Goal: Information Seeking & Learning: Learn about a topic

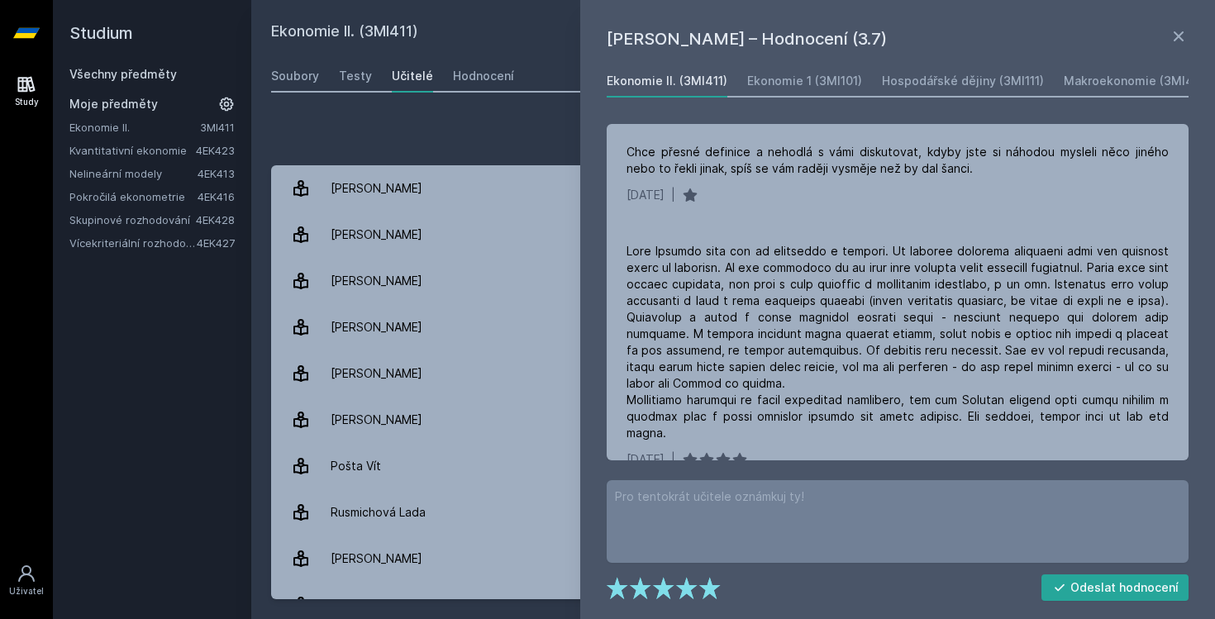
scroll to position [75, 0]
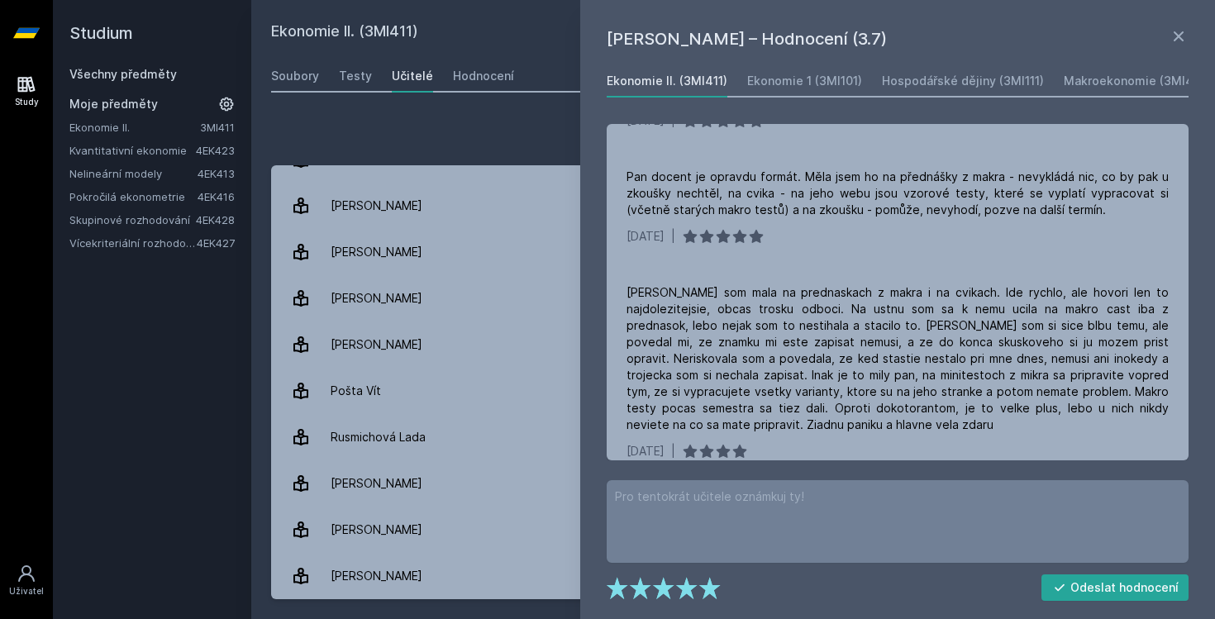
click at [147, 74] on link "Všechny předměty" at bounding box center [122, 74] width 107 height 14
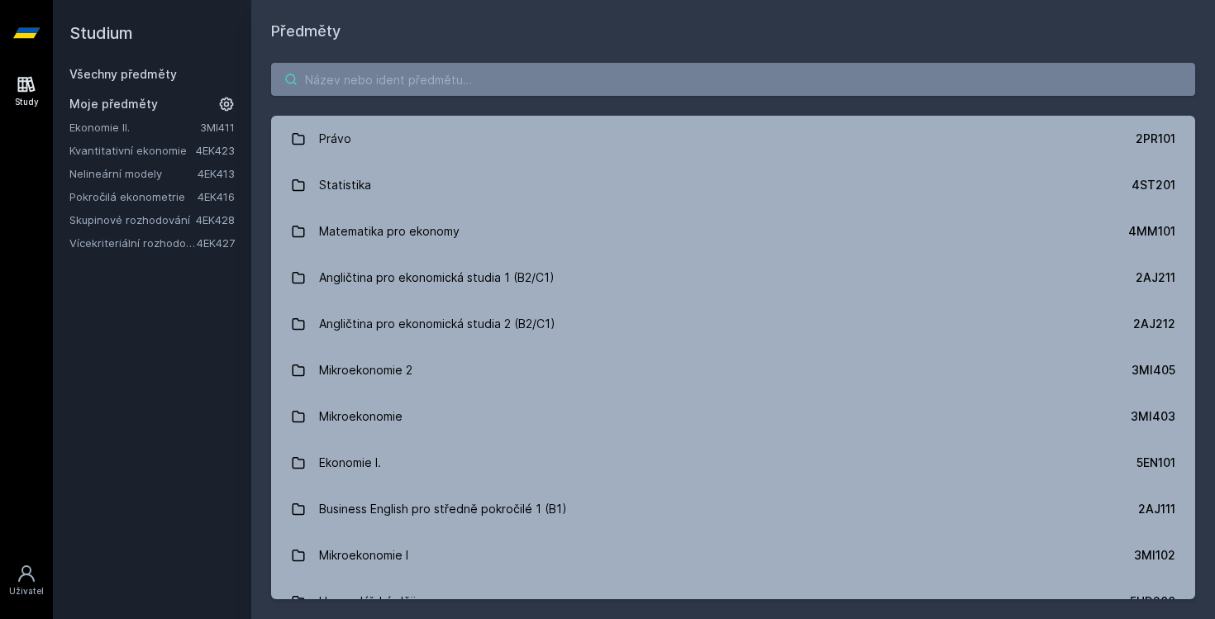
click at [495, 94] on input "search" at bounding box center [733, 79] width 924 height 33
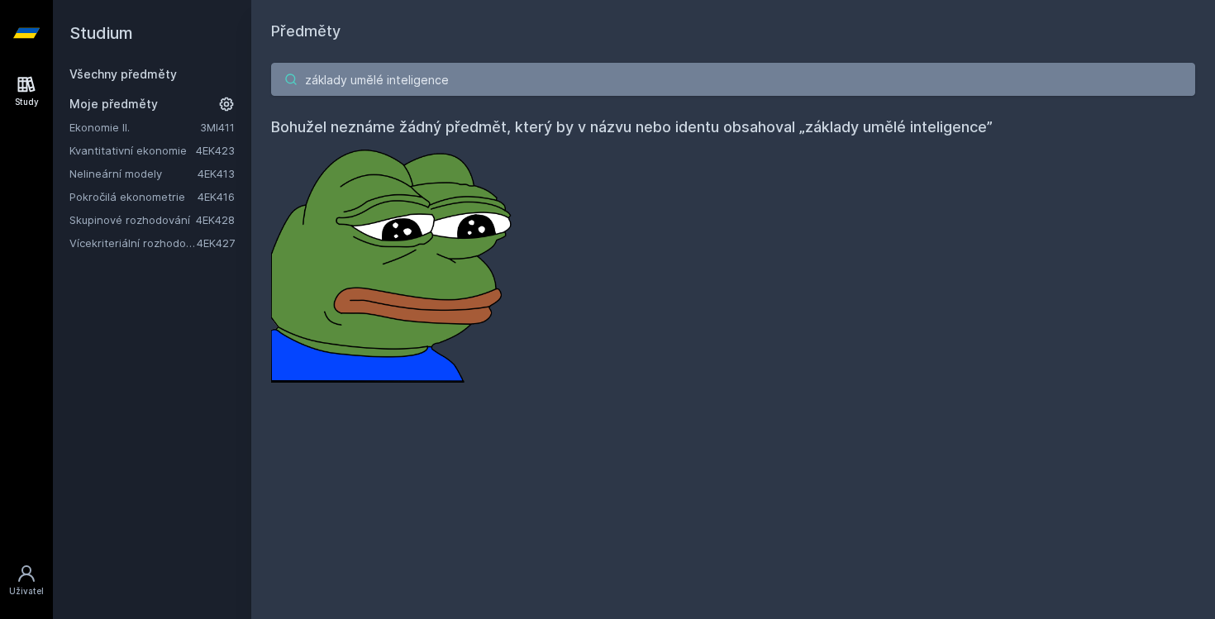
drag, startPoint x: 497, startPoint y: 81, endPoint x: 184, endPoint y: 77, distance: 312.5
click at [184, 77] on div "Studium Všechny předměty Moje předměty Ekonomie II. 3MI411 Kvantitativní ekonom…" at bounding box center [634, 309] width 1162 height 619
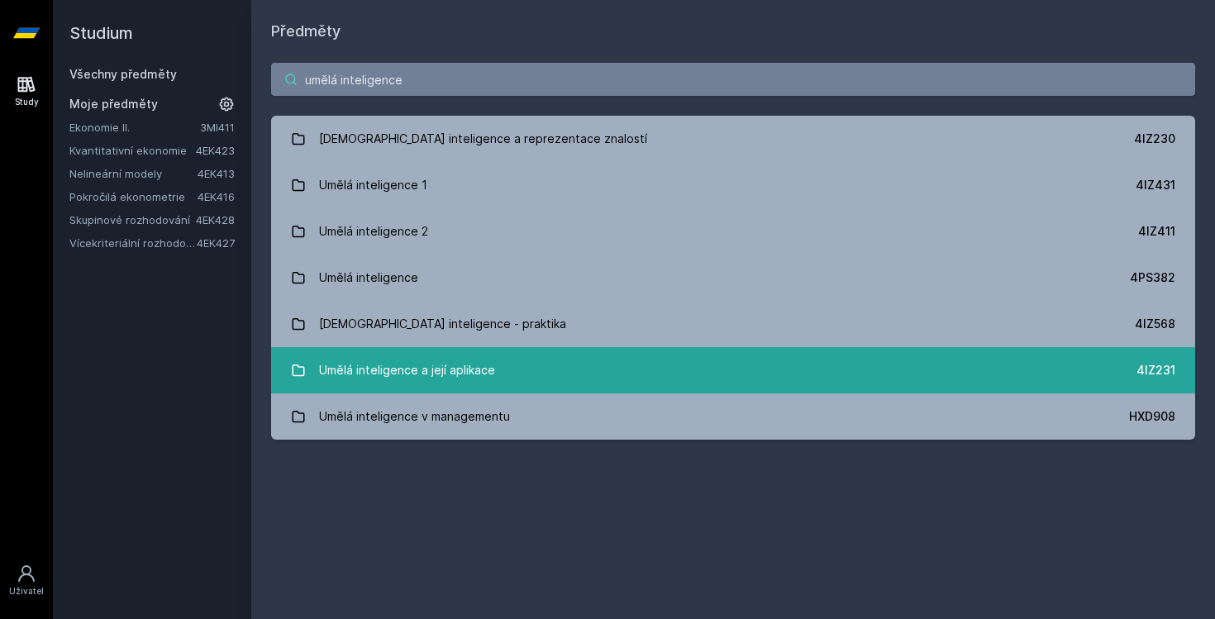
type input "umělá inteligence"
click at [484, 379] on div "Umělá inteligence a její aplikace" at bounding box center [407, 370] width 176 height 33
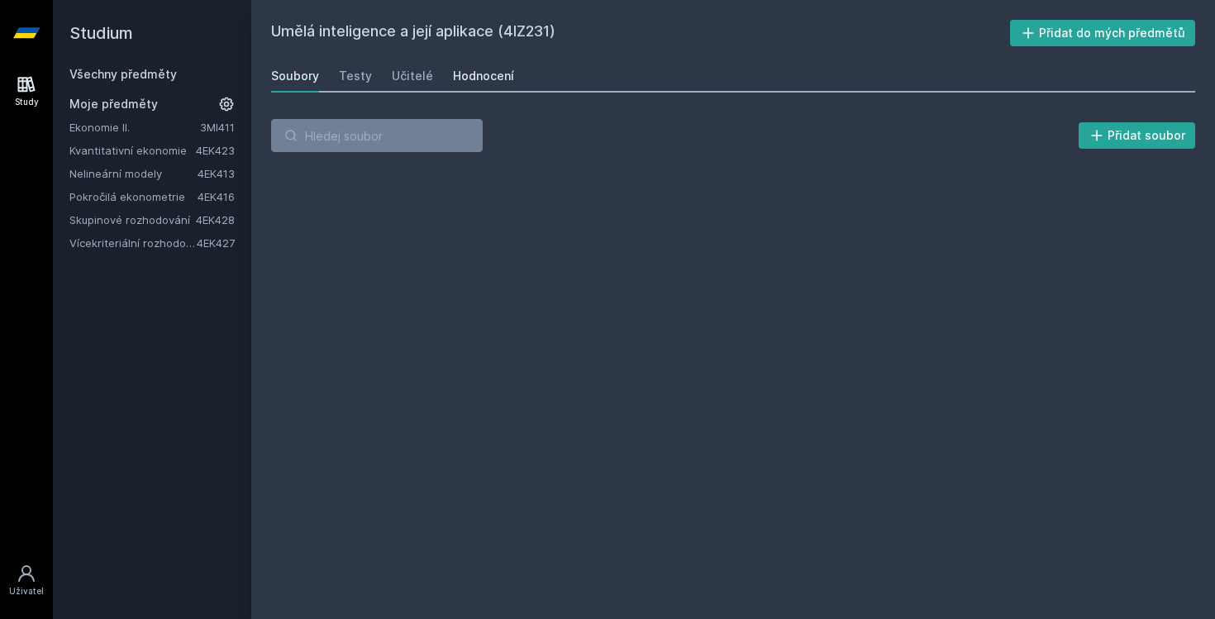
click at [480, 80] on div "Hodnocení" at bounding box center [483, 76] width 61 height 17
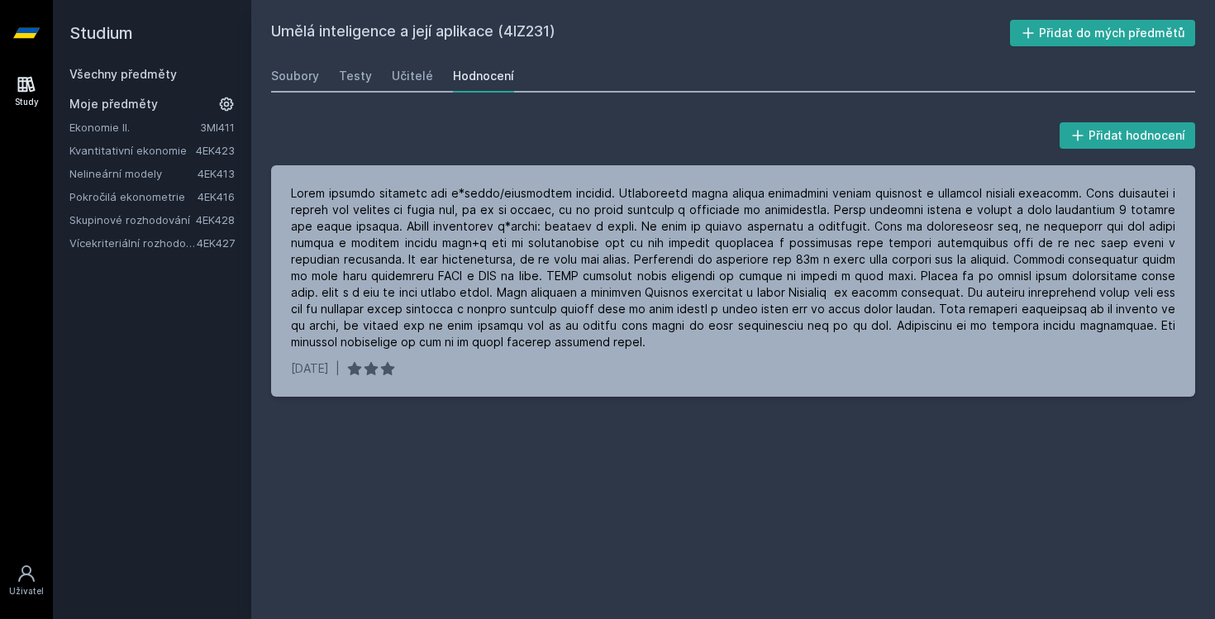
drag, startPoint x: 558, startPoint y: 33, endPoint x: 508, endPoint y: 28, distance: 49.8
click at [508, 28] on h2 "Umělá inteligence a její aplikace (4IZ231)" at bounding box center [640, 33] width 739 height 26
copy h2 "4IZ231"
click at [156, 75] on link "Všechny předměty" at bounding box center [122, 74] width 107 height 14
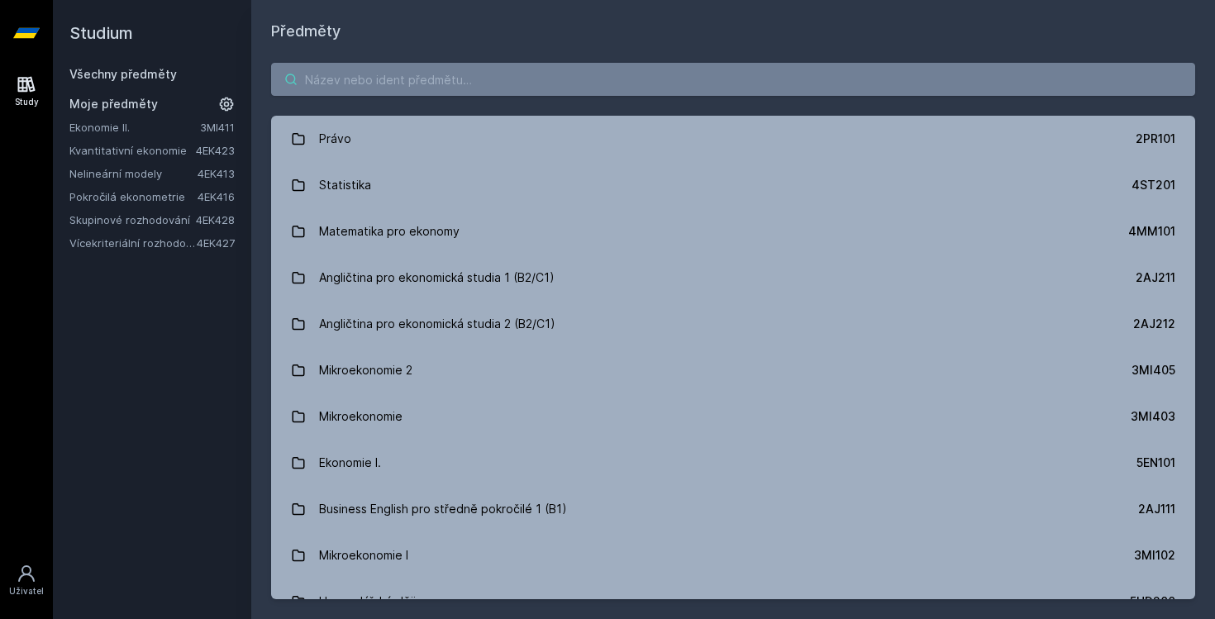
click at [422, 72] on input "search" at bounding box center [733, 79] width 924 height 33
paste input "4IZ232"
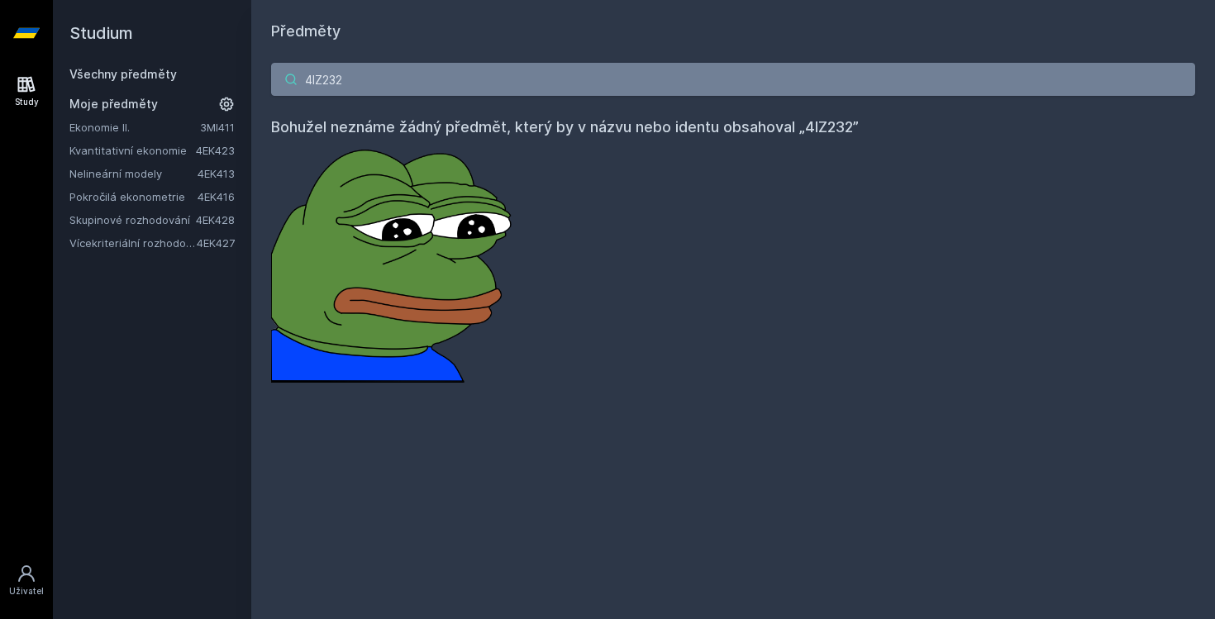
drag, startPoint x: 345, startPoint y: 83, endPoint x: 268, endPoint y: 72, distance: 77.6
click at [268, 72] on div "4IZ232 Bohužel neznáme žádný předmět, který by v názvu nebo identu obsahoval „4…" at bounding box center [733, 223] width 964 height 360
type input "z"
type input "zpracování informac"
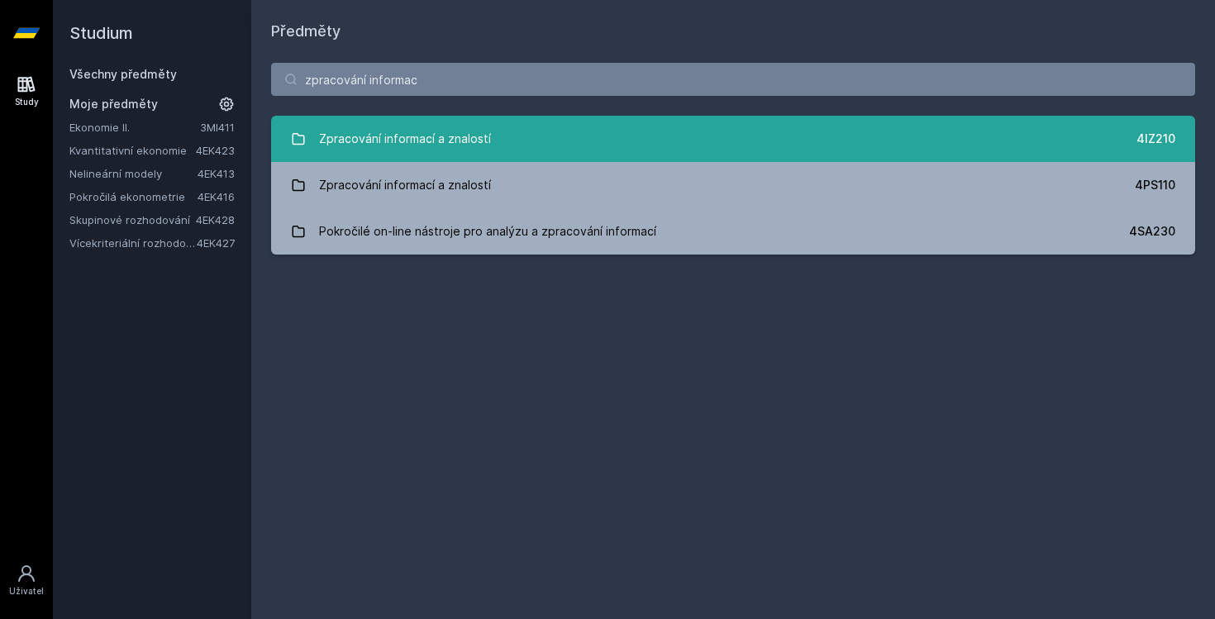
click at [1086, 145] on link "Zpracování informací a znalostí 4IZ210" at bounding box center [733, 139] width 924 height 46
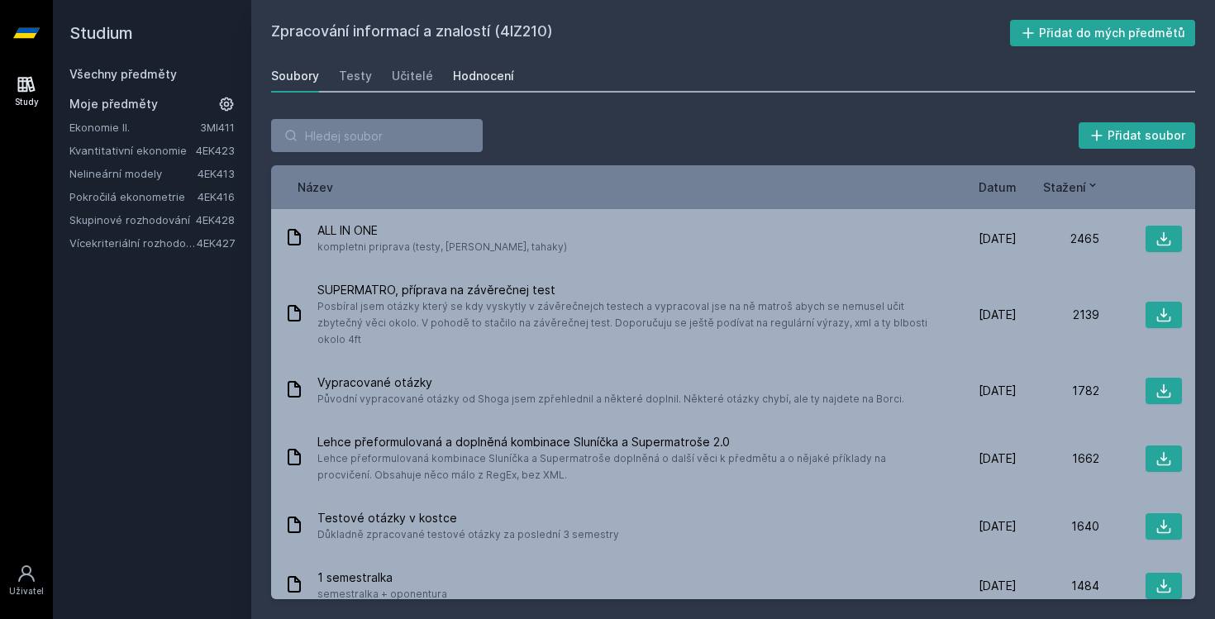
click at [488, 74] on div "Hodnocení" at bounding box center [483, 76] width 61 height 17
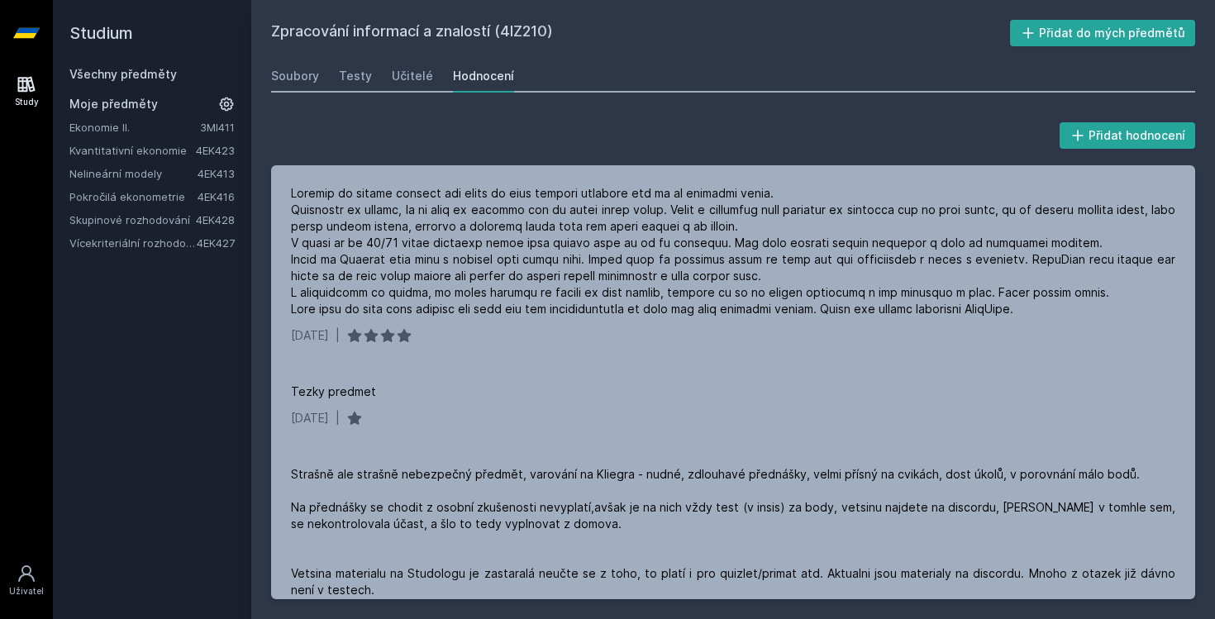
drag, startPoint x: 550, startPoint y: 32, endPoint x: 503, endPoint y: 32, distance: 47.9
click at [503, 32] on h2 "Zpracování informací a znalostí (4IZ210)" at bounding box center [640, 33] width 739 height 26
copy h2 "4IZ210"
click at [131, 68] on link "Všechny předměty" at bounding box center [122, 74] width 107 height 14
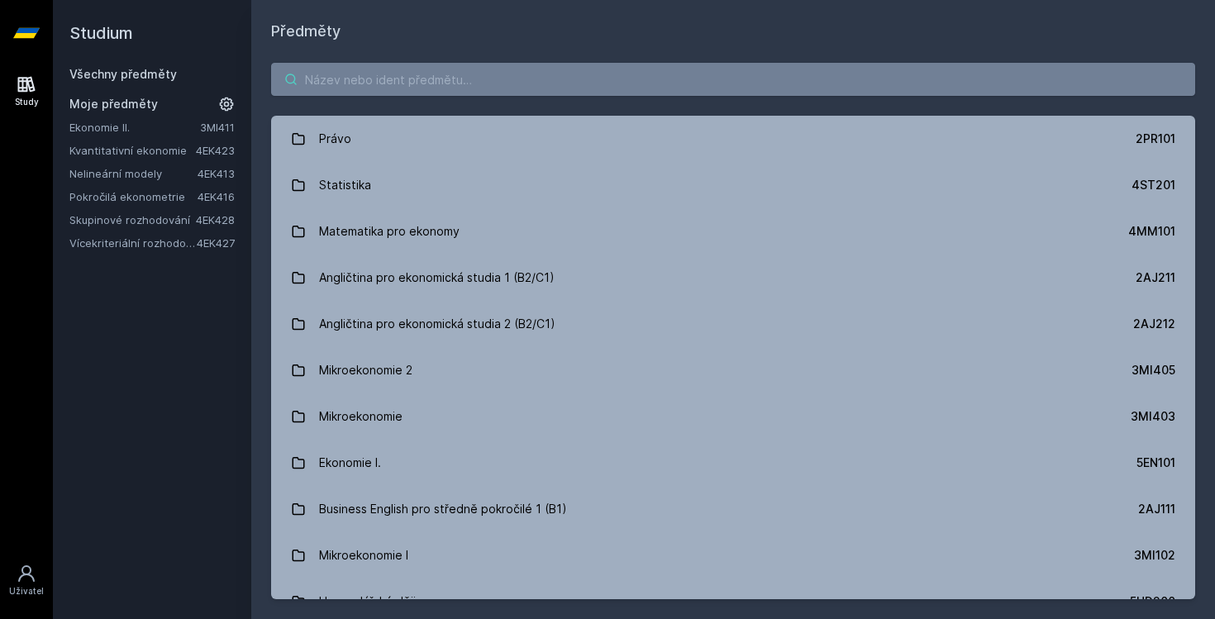
click at [398, 68] on input "search" at bounding box center [733, 79] width 924 height 33
paste input "4IZ210"
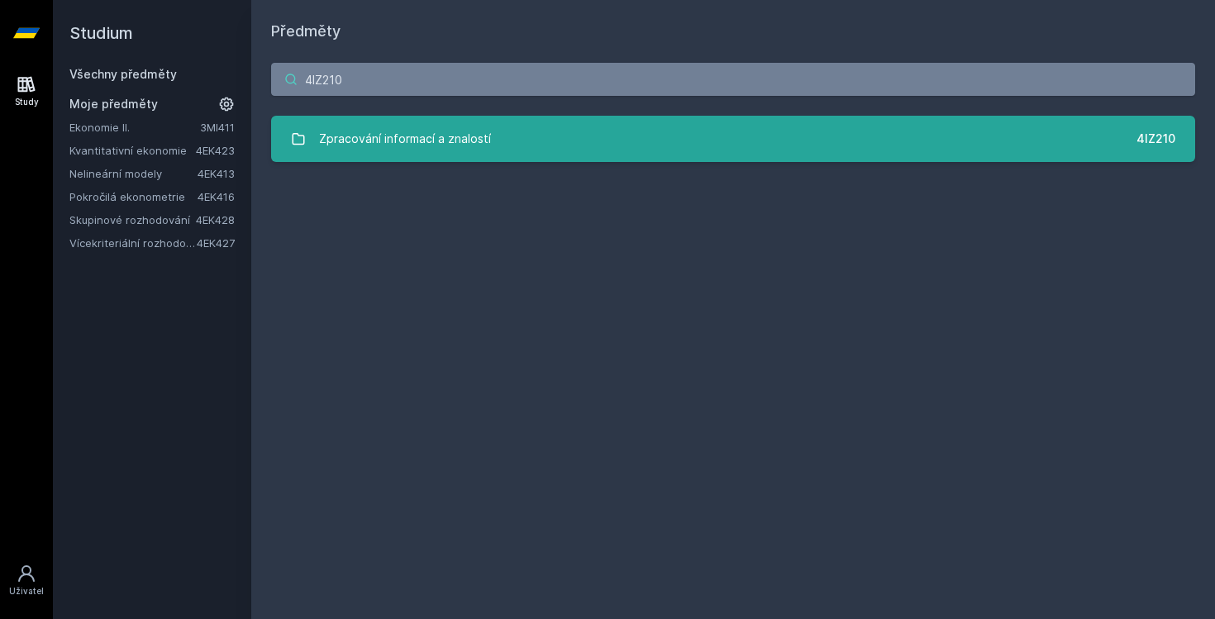
type input "4IZ210"
click at [406, 150] on div "Zpracování informací a znalostí" at bounding box center [405, 138] width 172 height 33
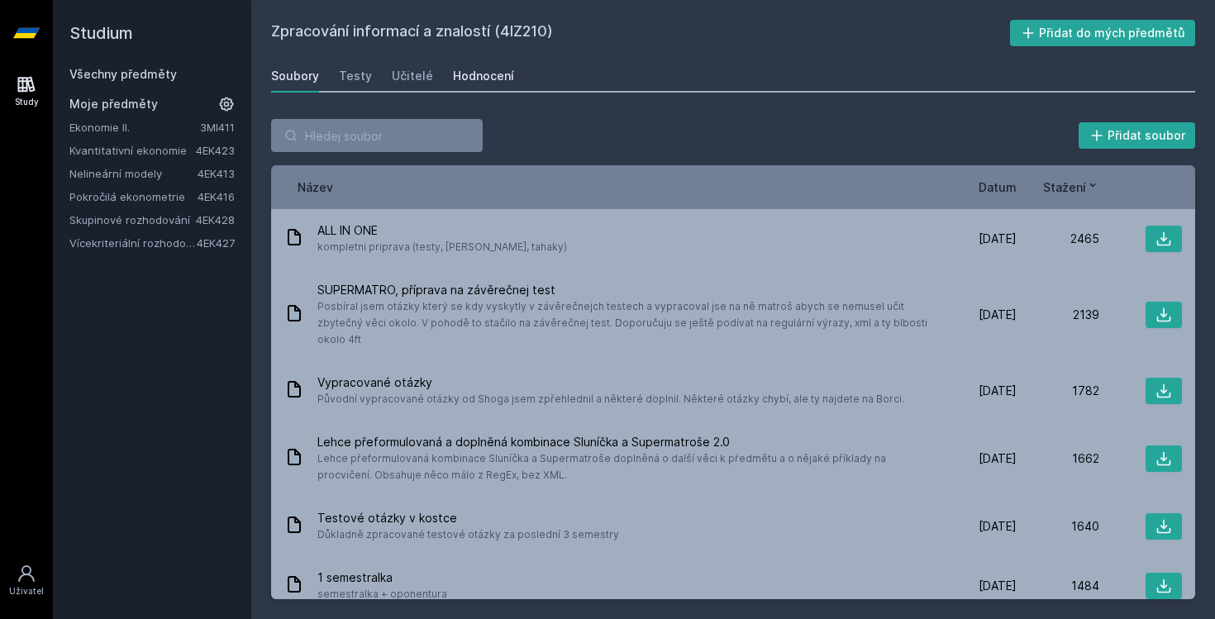
click at [504, 72] on div "Hodnocení" at bounding box center [483, 76] width 61 height 17
